Goal: Use online tool/utility: Utilize a website feature to perform a specific function

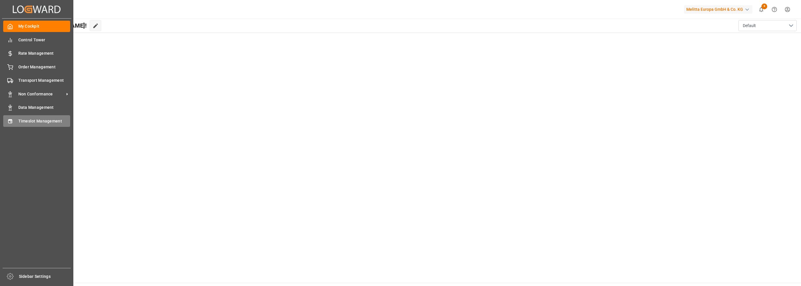
click at [20, 123] on span "Timeslot Management" at bounding box center [44, 121] width 52 height 6
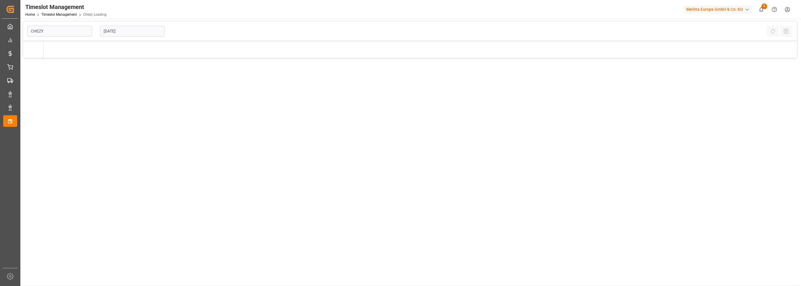
type input "Chezy Loading"
